Goal: Find specific page/section: Find specific page/section

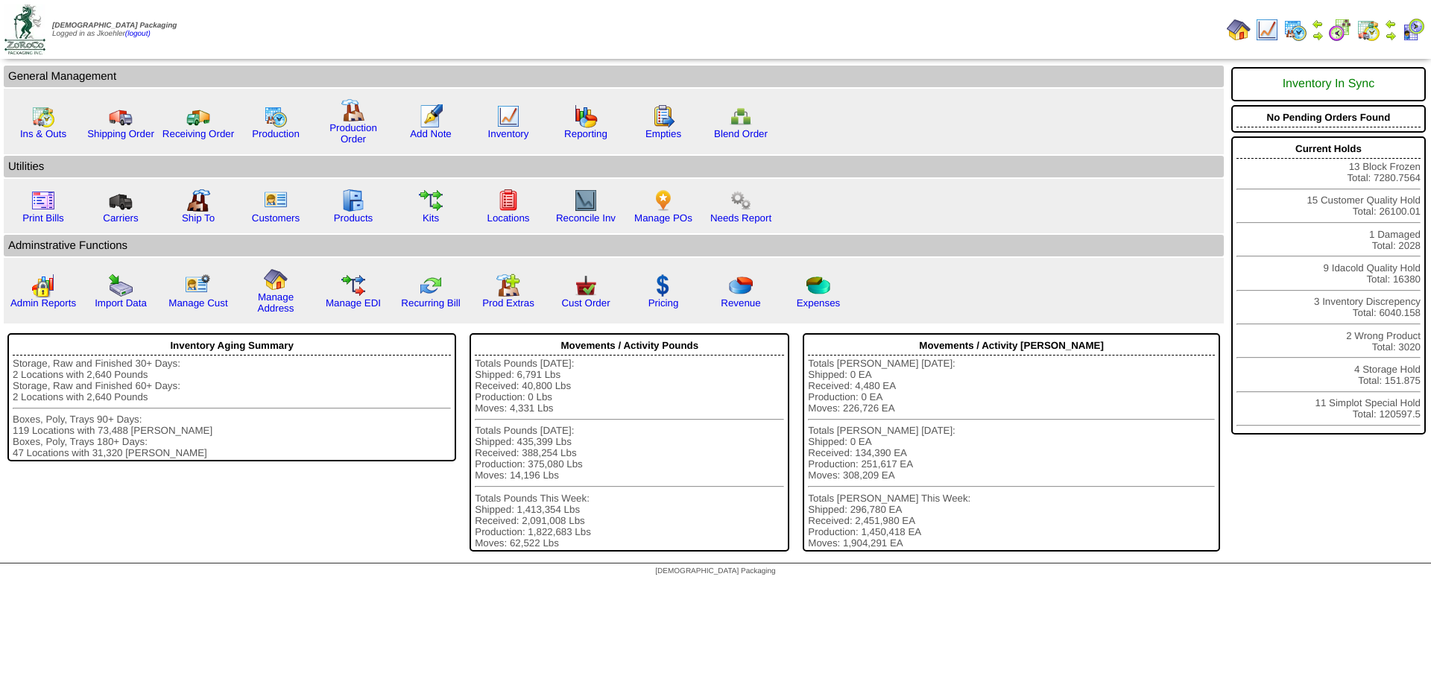
click at [1290, 25] on img at bounding box center [1296, 30] width 24 height 24
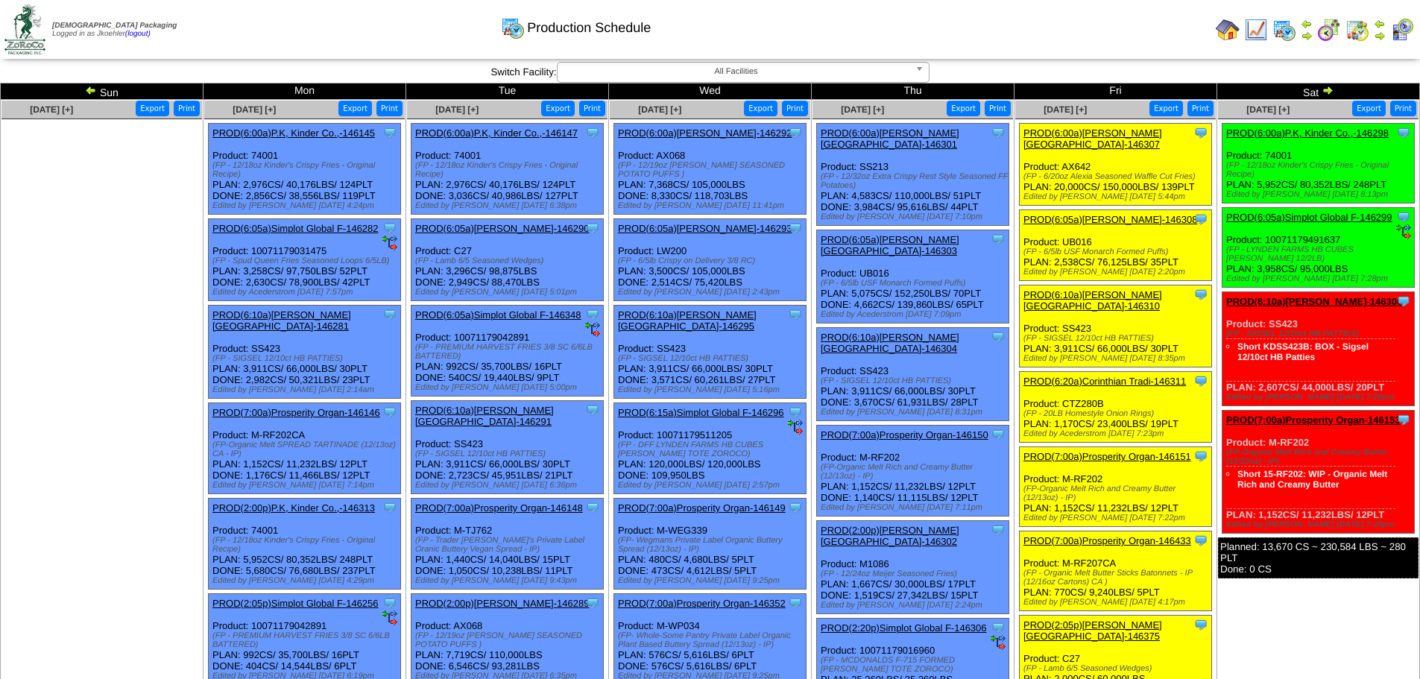
click at [86, 89] on img at bounding box center [91, 90] width 12 height 12
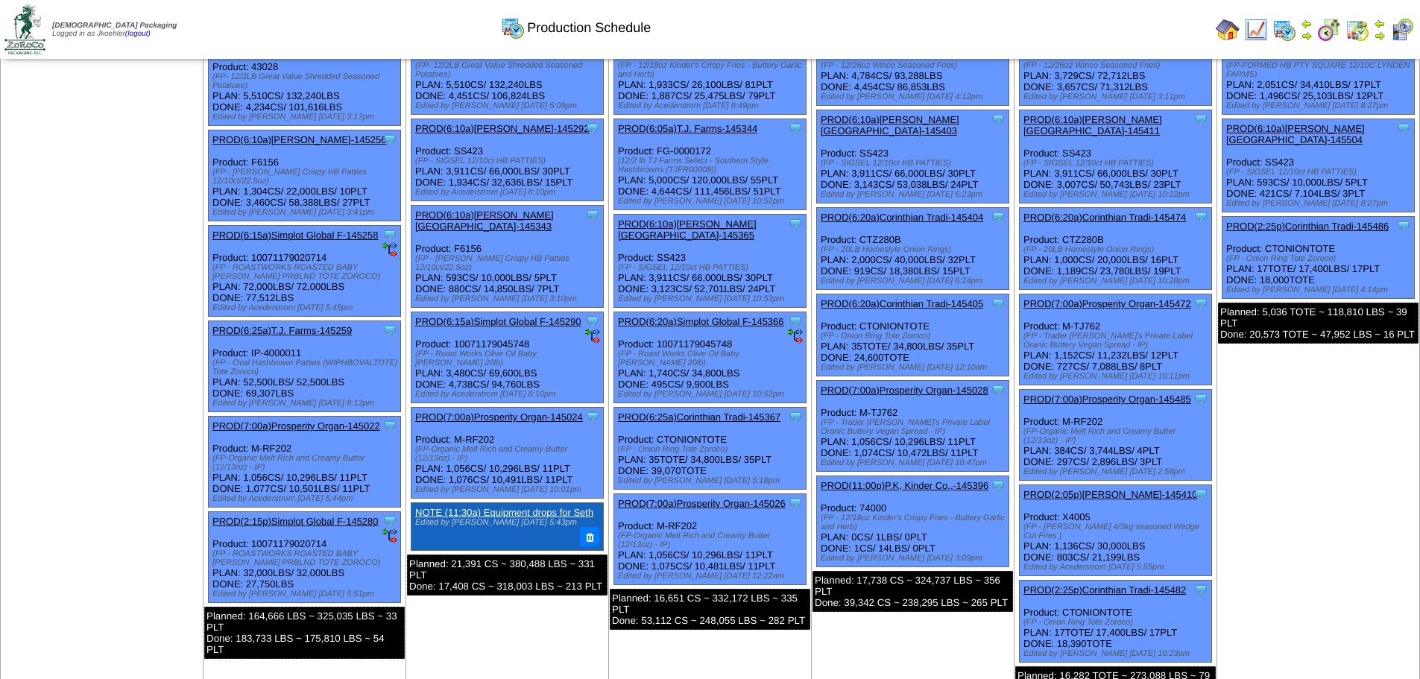
scroll to position [224, 0]
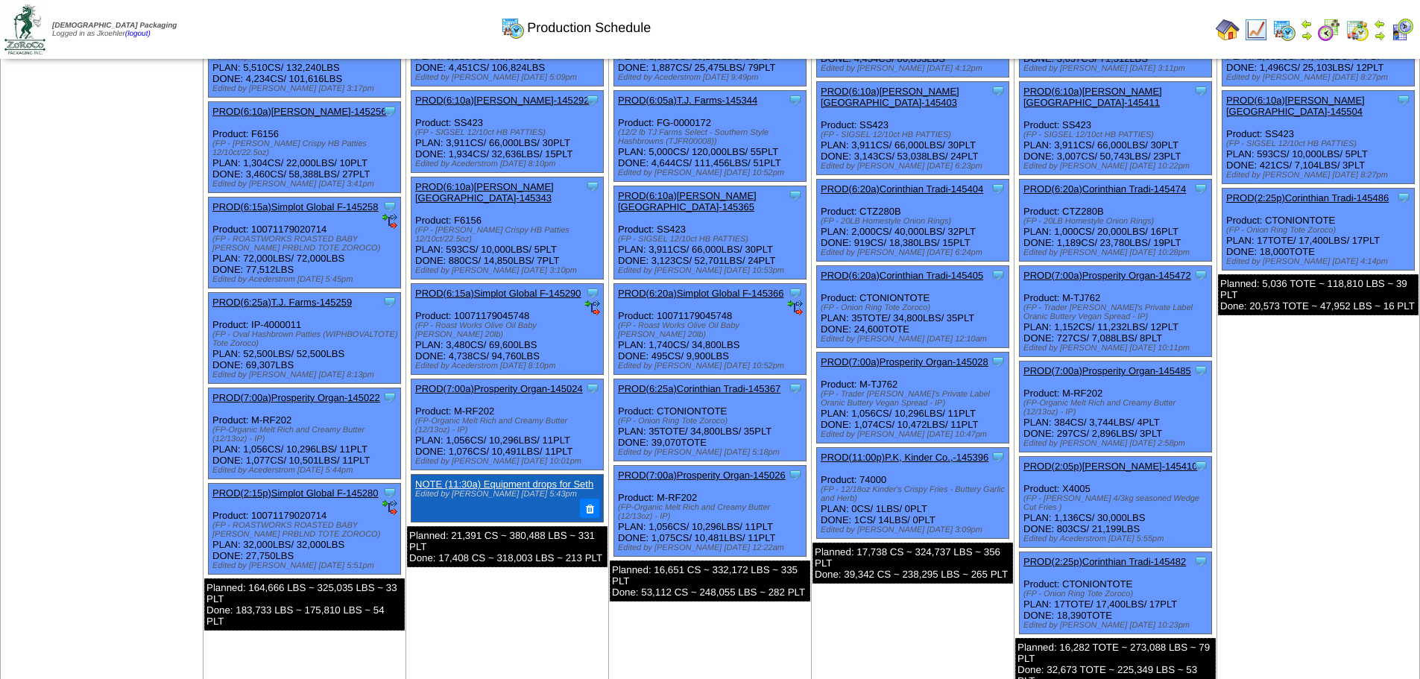
click at [912, 452] on link "PROD(11:00p)P.K, Kinder Co.,-145396" at bounding box center [905, 457] width 168 height 11
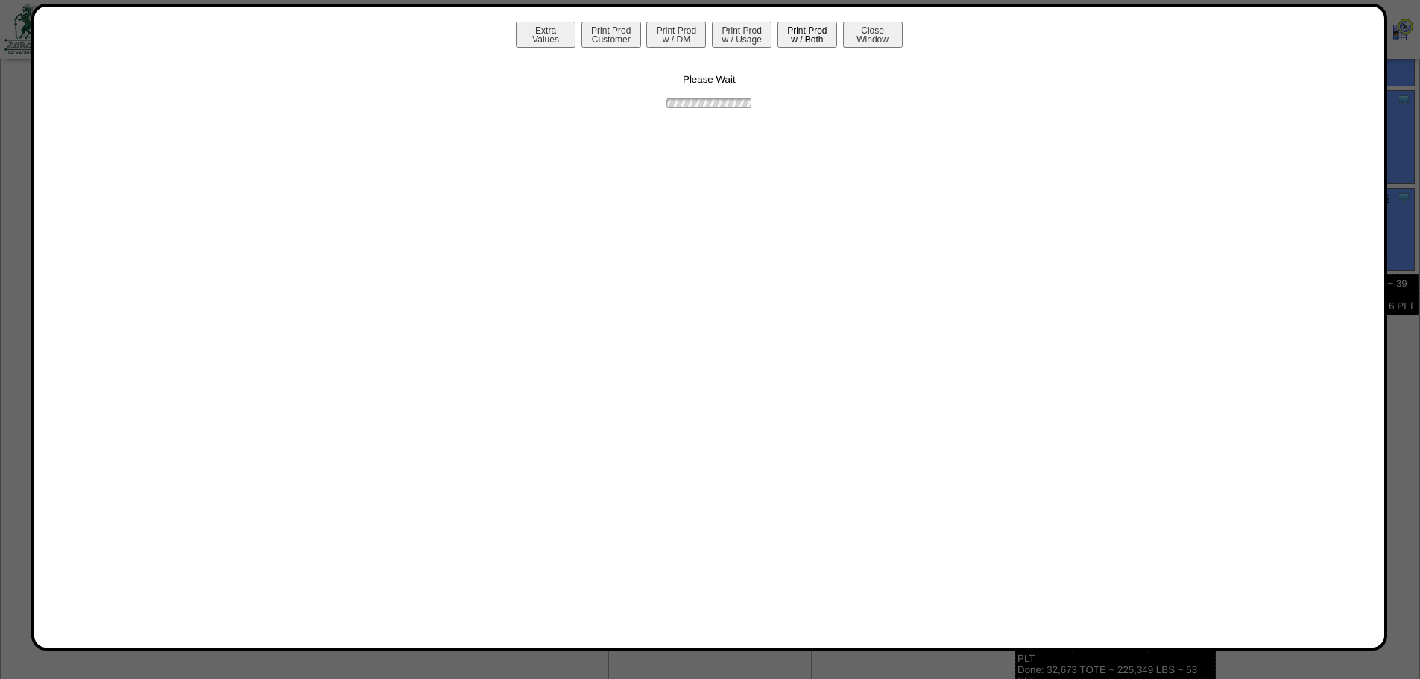
click at [807, 37] on button "Print Prod w / Both" at bounding box center [807, 35] width 60 height 26
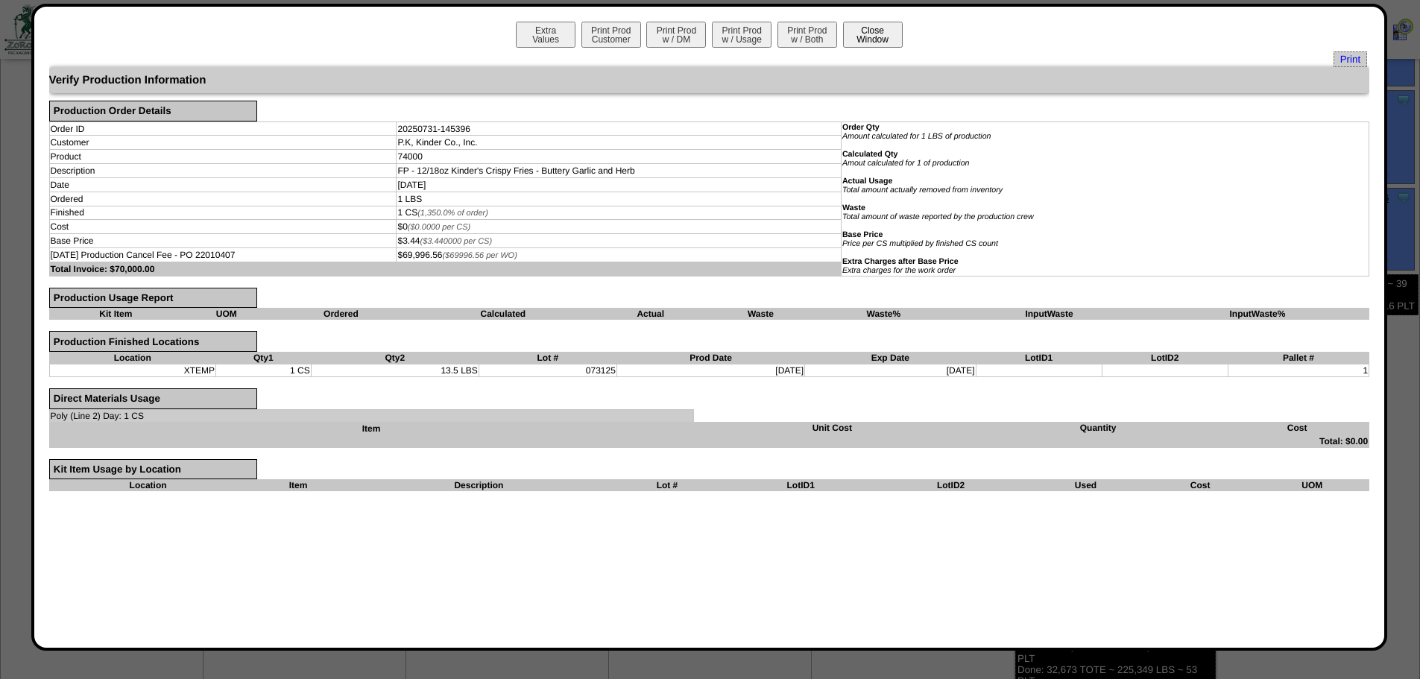
click at [869, 40] on button "Close Window" at bounding box center [873, 35] width 60 height 26
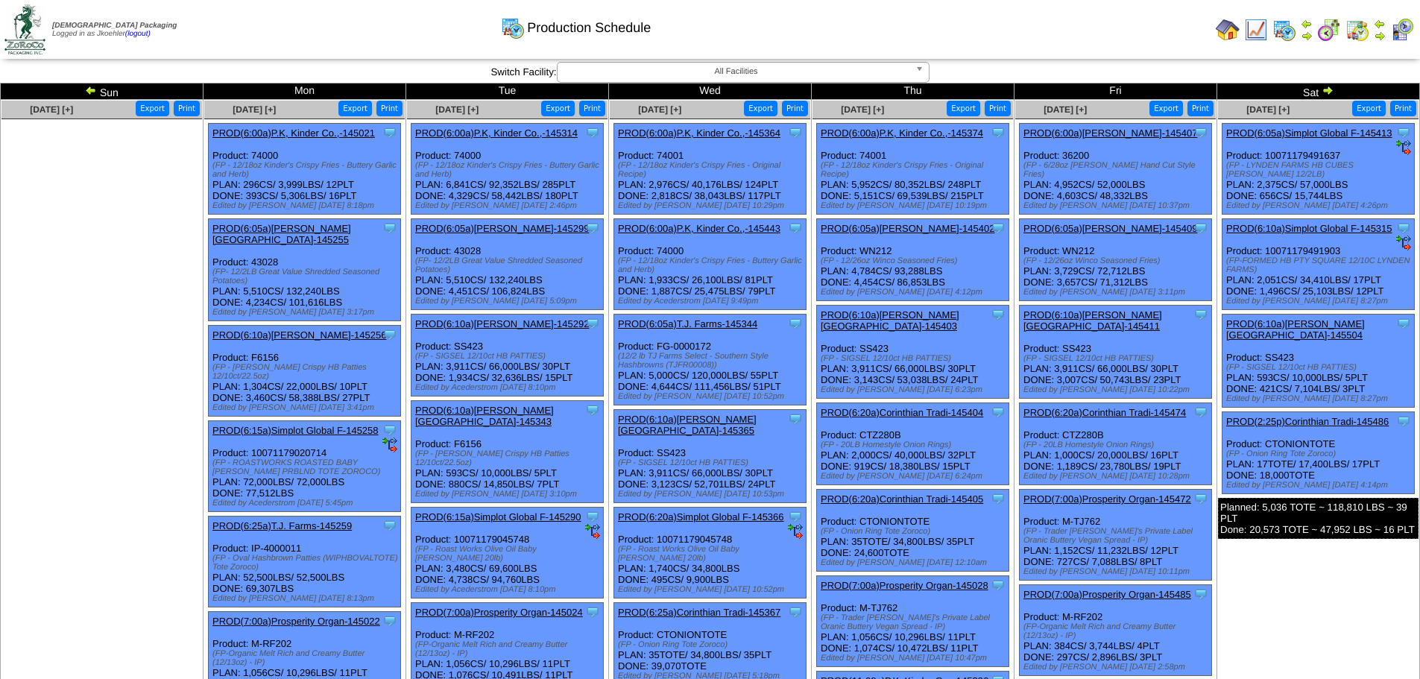
click at [1329, 92] on img at bounding box center [1328, 90] width 12 height 12
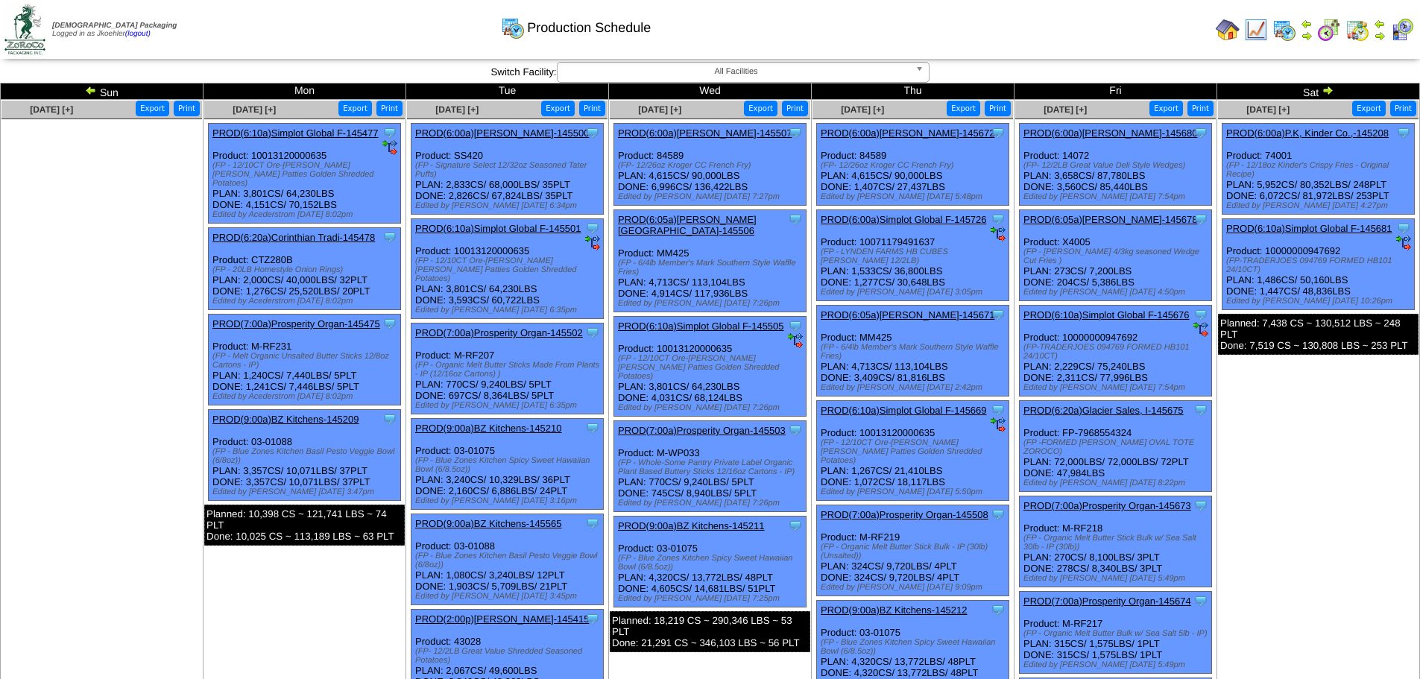
click at [1330, 92] on img at bounding box center [1328, 90] width 12 height 12
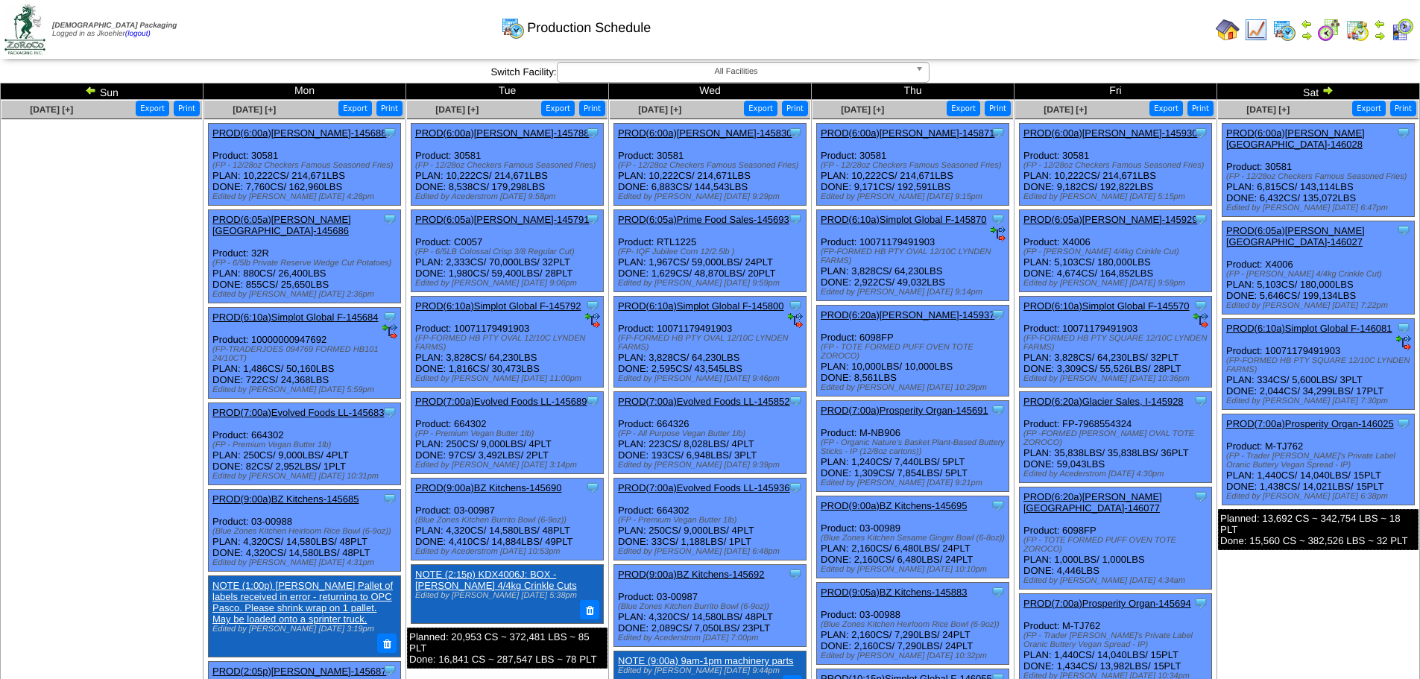
click at [1325, 90] on img at bounding box center [1328, 90] width 12 height 12
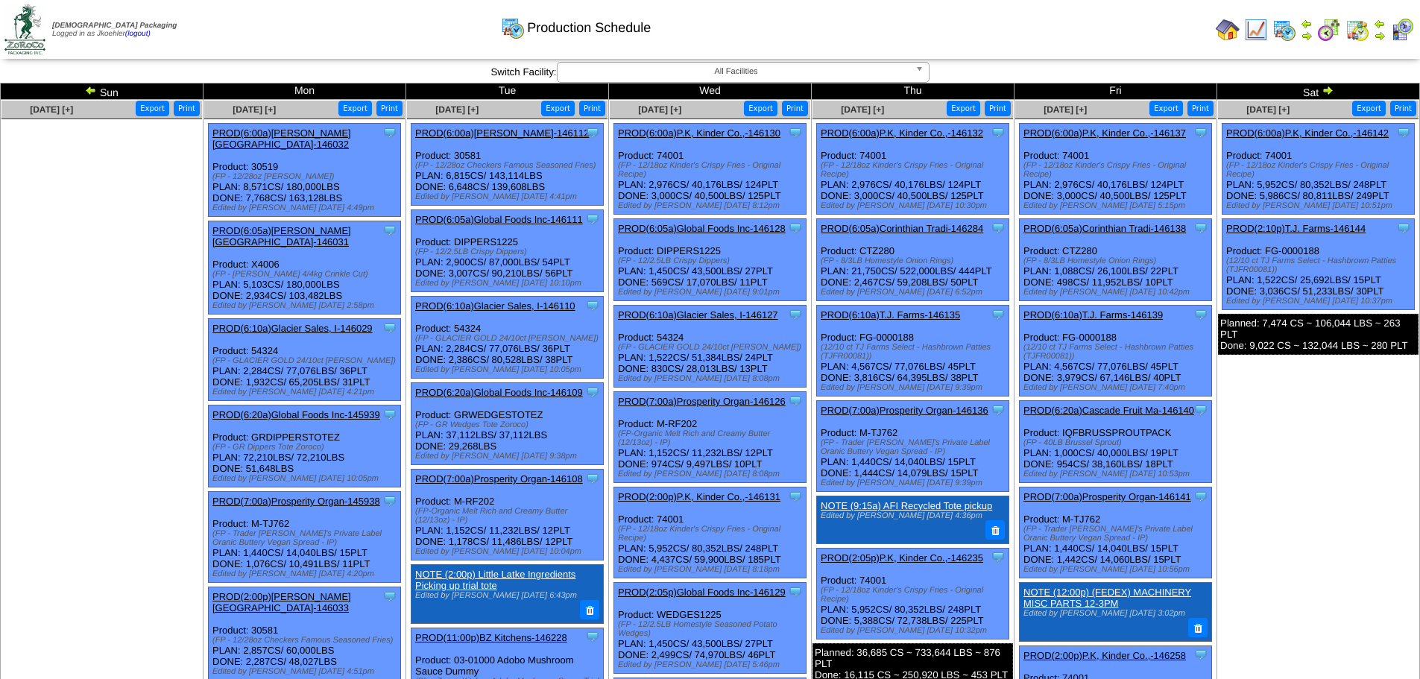
click at [1325, 95] on img at bounding box center [1328, 90] width 12 height 12
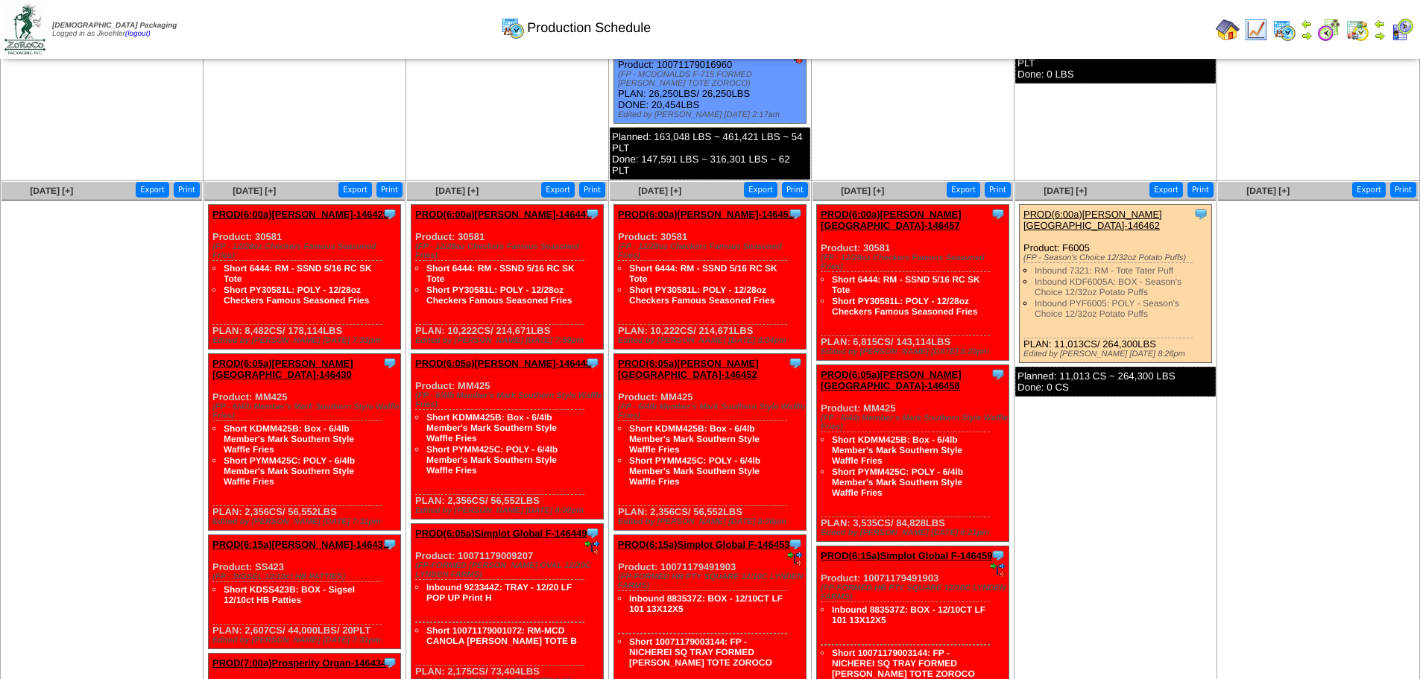
scroll to position [745, 0]
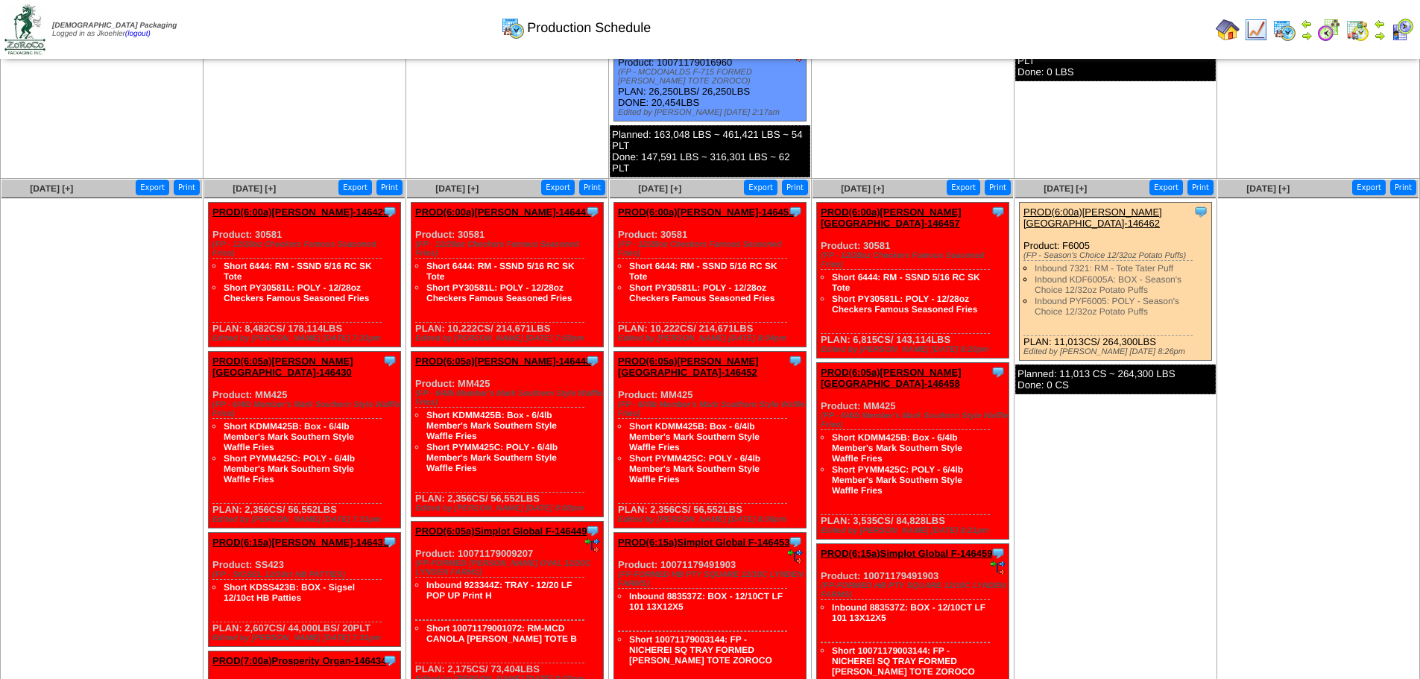
click at [1357, 28] on img at bounding box center [1357, 30] width 24 height 24
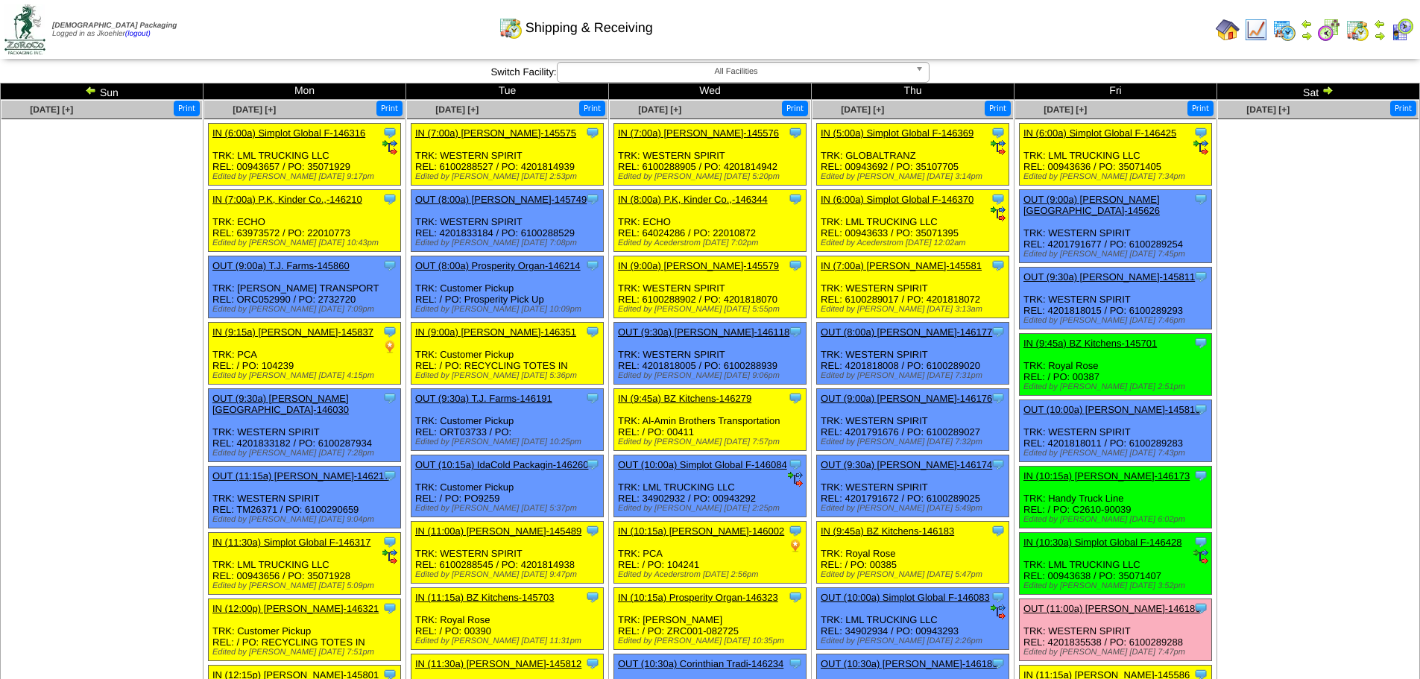
click at [1328, 94] on img at bounding box center [1328, 90] width 12 height 12
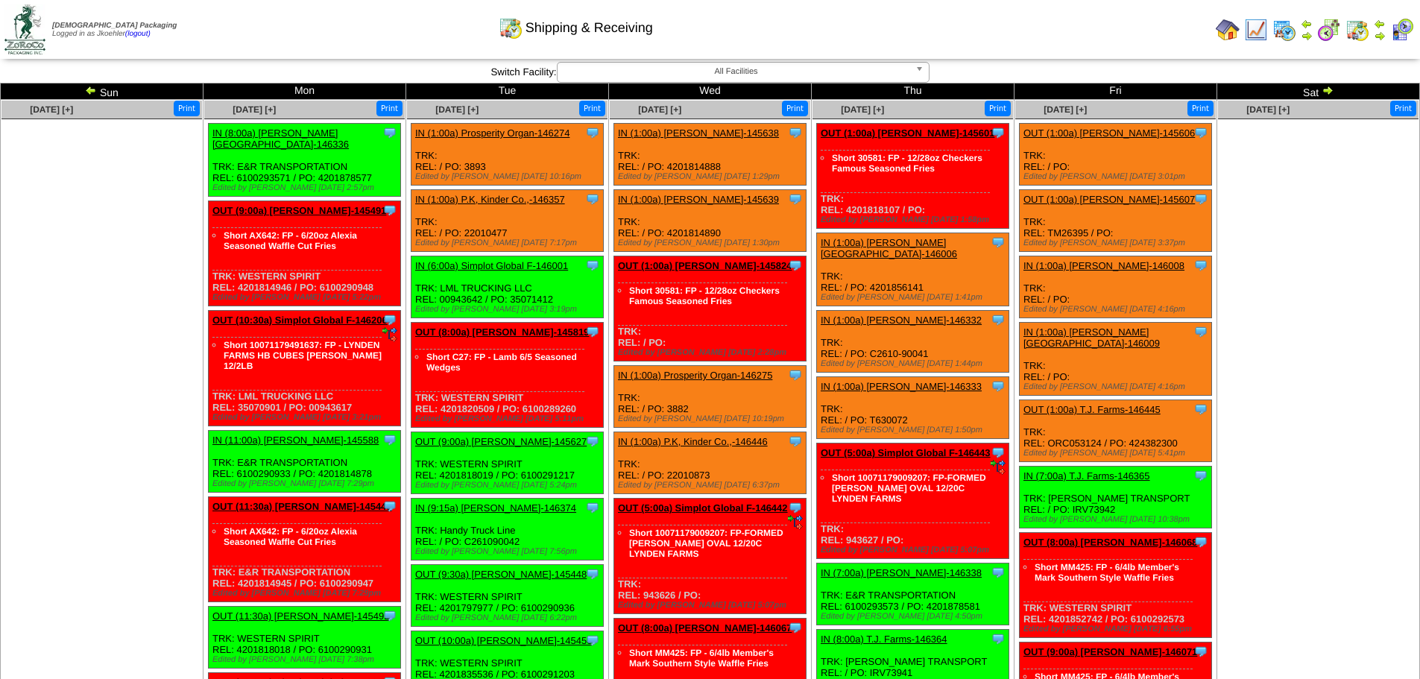
click at [1286, 28] on img at bounding box center [1284, 30] width 24 height 24
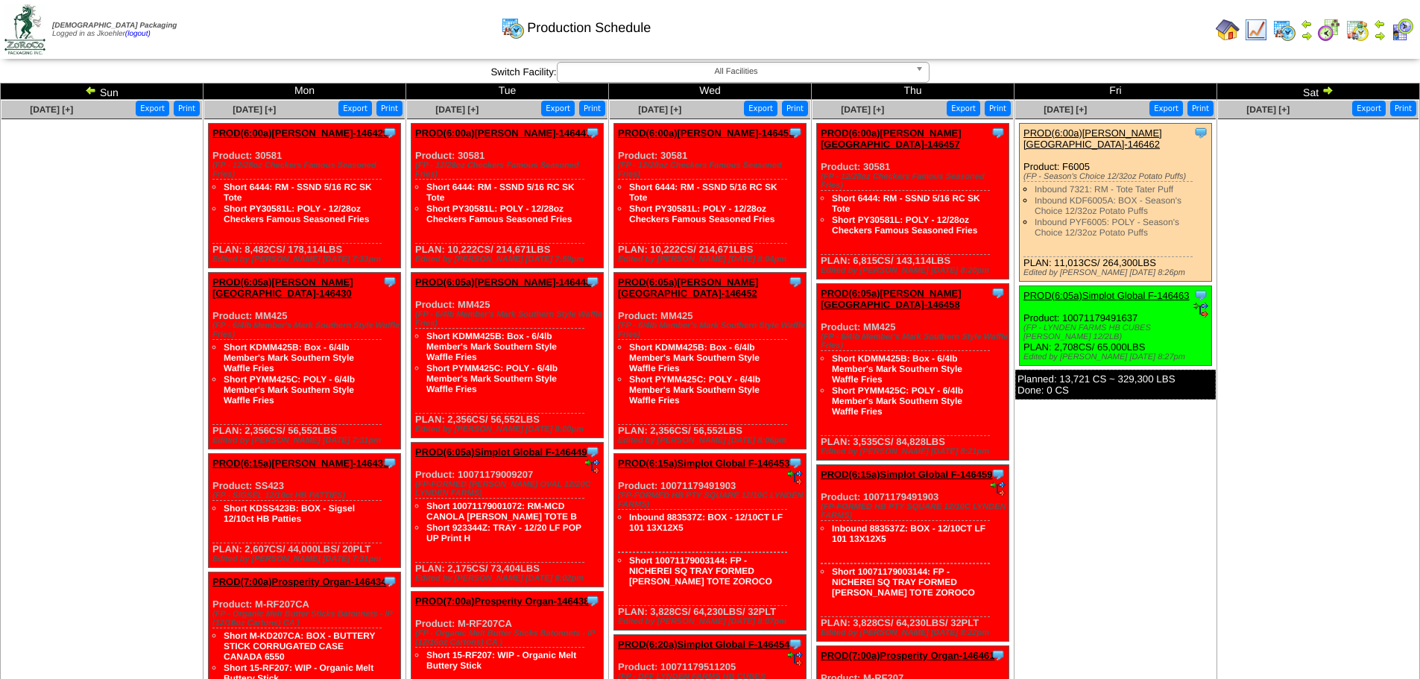
click at [89, 86] on img at bounding box center [91, 90] width 12 height 12
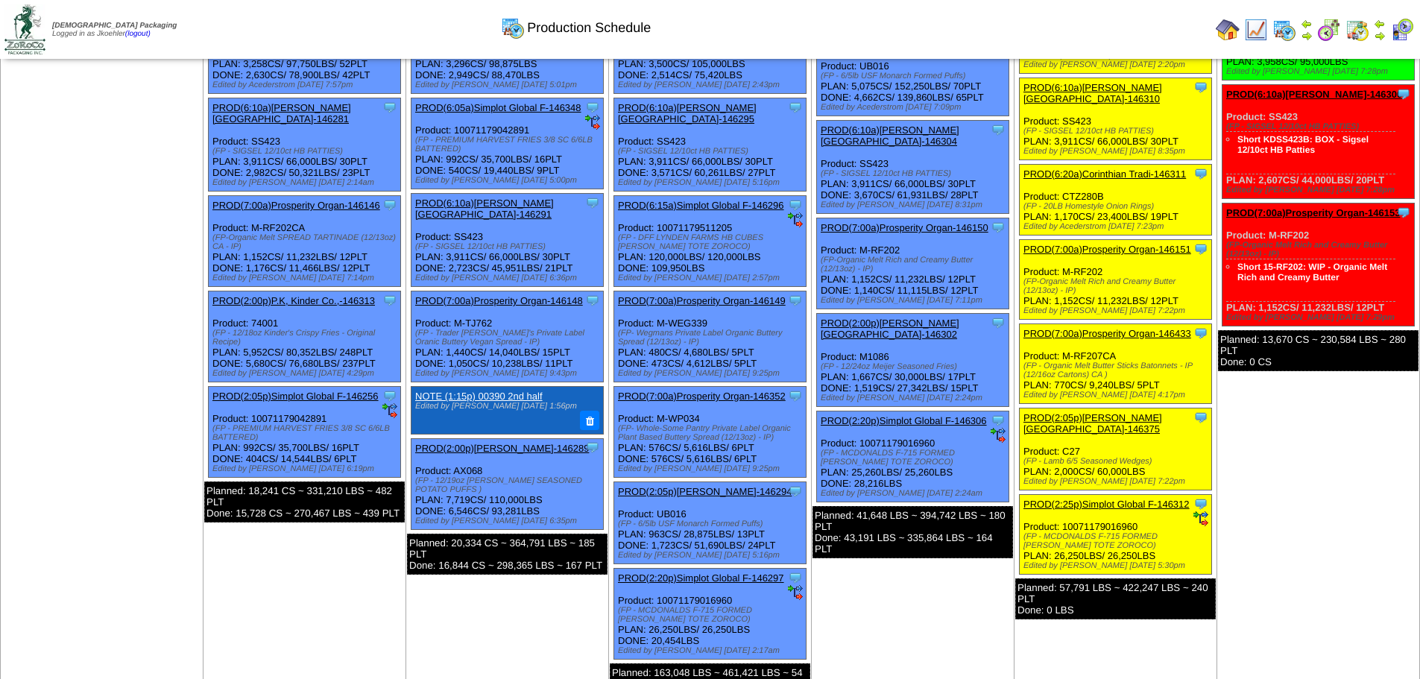
scroll to position [298, 0]
